Goal: Information Seeking & Learning: Learn about a topic

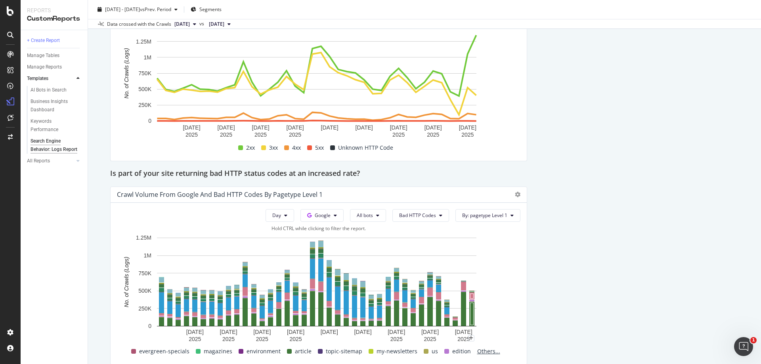
scroll to position [1260, 0]
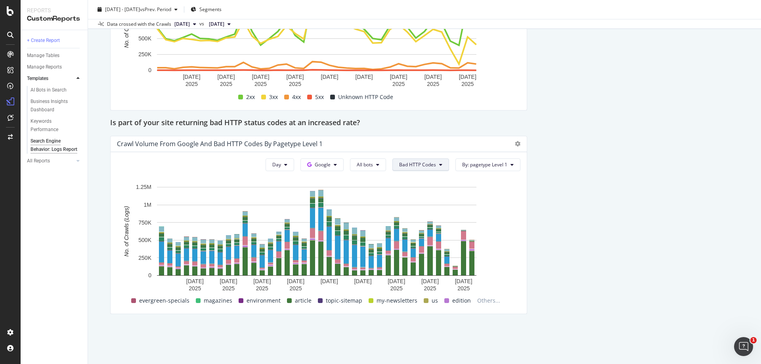
click at [433, 164] on button "Bad HTTP Codes" at bounding box center [420, 164] width 57 height 13
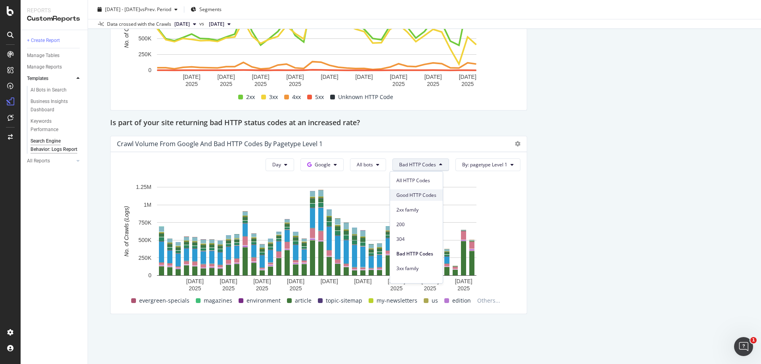
click at [425, 196] on span "Good HTTP Codes" at bounding box center [416, 195] width 40 height 7
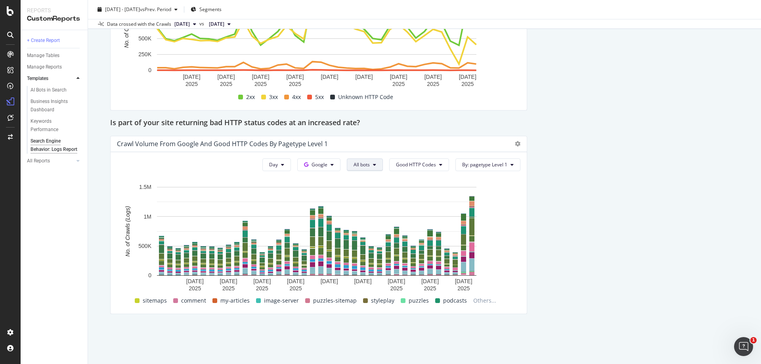
click at [363, 162] on span "All bots" at bounding box center [361, 164] width 16 height 7
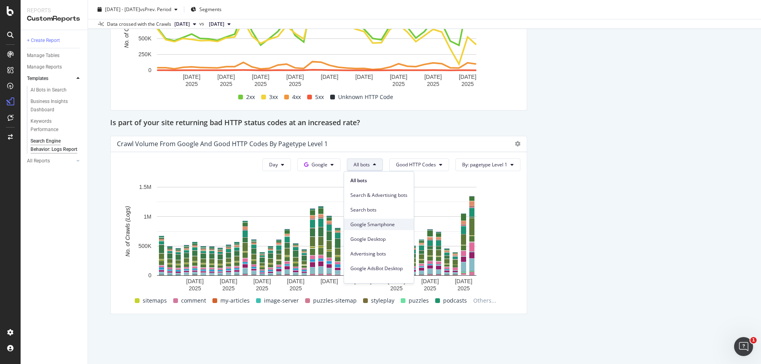
click at [385, 224] on span "Google Smartphone" at bounding box center [378, 224] width 57 height 7
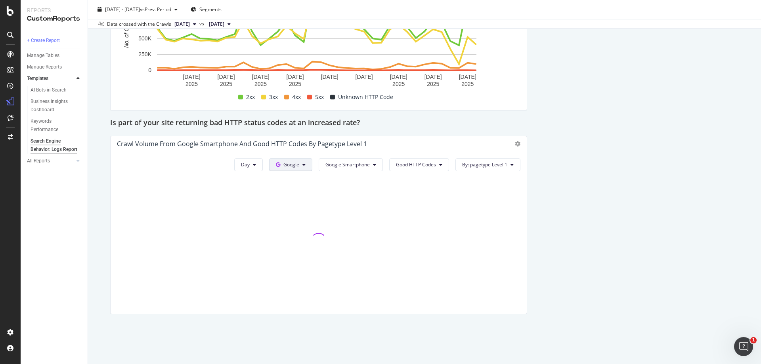
click at [305, 165] on button "Google" at bounding box center [290, 164] width 43 height 13
